Goal: Task Accomplishment & Management: Use online tool/utility

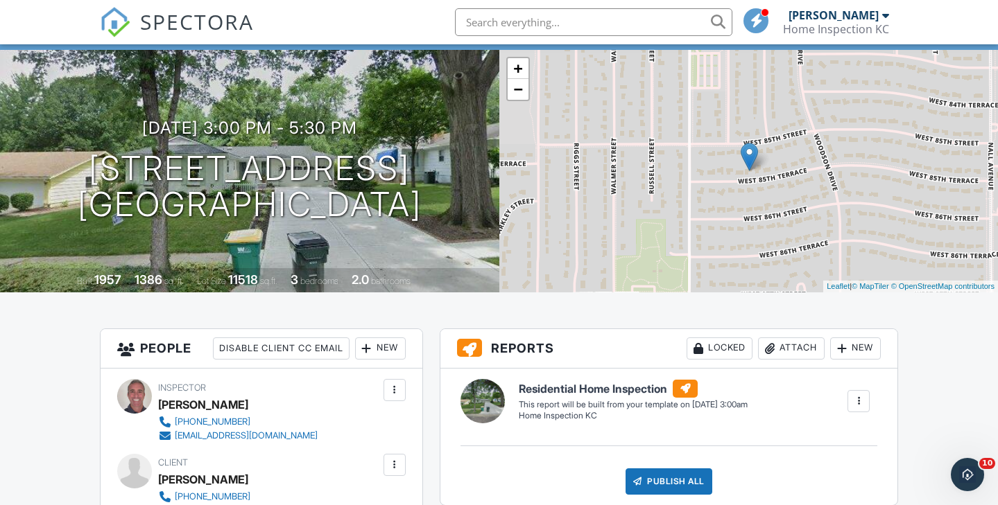
click at [858, 402] on div at bounding box center [858, 401] width 14 height 14
click at [842, 437] on div "Build Now" at bounding box center [830, 440] width 67 height 17
